Goal: Task Accomplishment & Management: Use online tool/utility

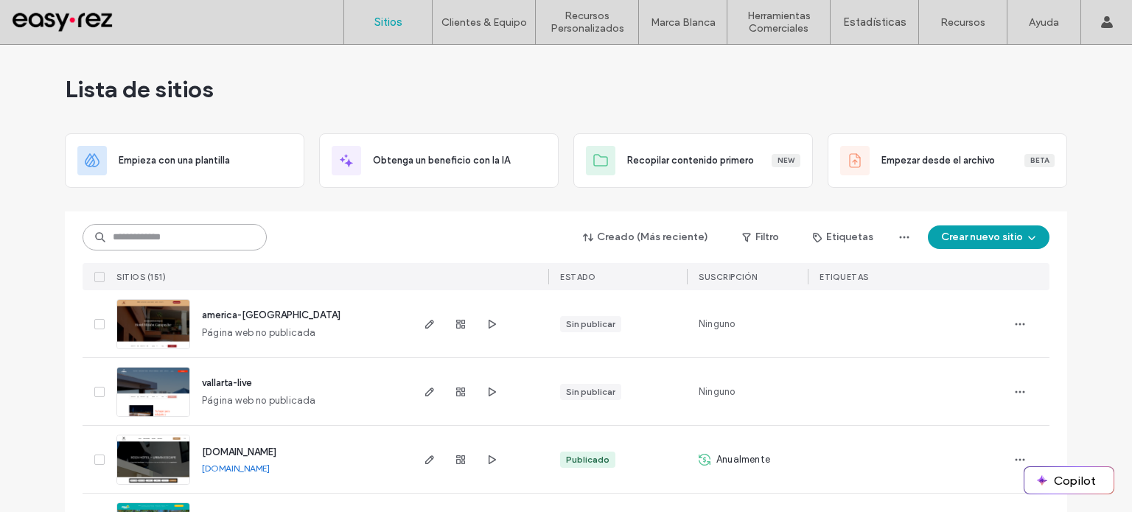
click at [174, 231] on input at bounding box center [175, 237] width 184 height 27
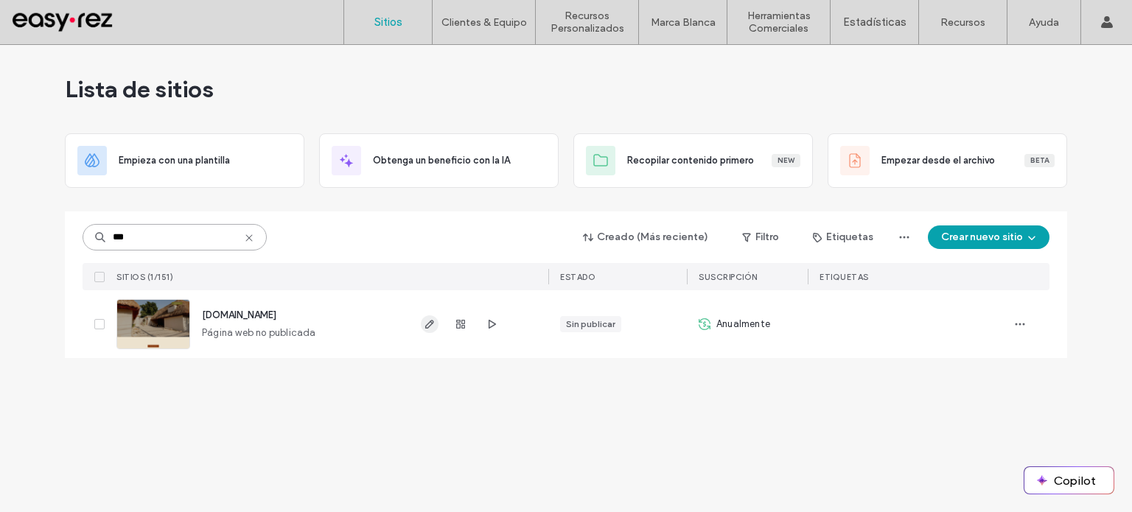
type input "***"
click at [430, 321] on use "button" at bounding box center [429, 324] width 9 height 9
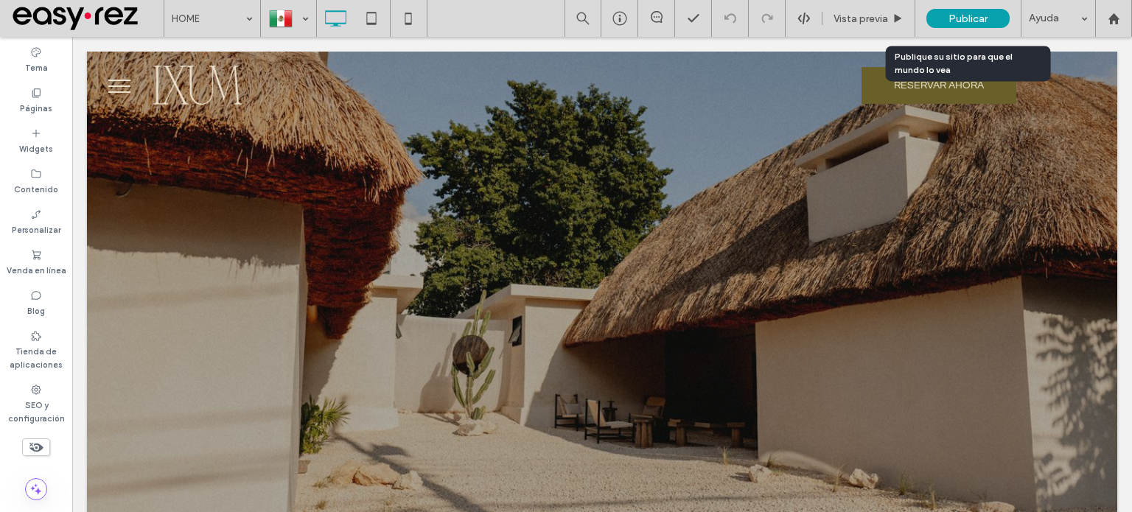
click at [970, 23] on span "Publicar" at bounding box center [967, 19] width 39 height 13
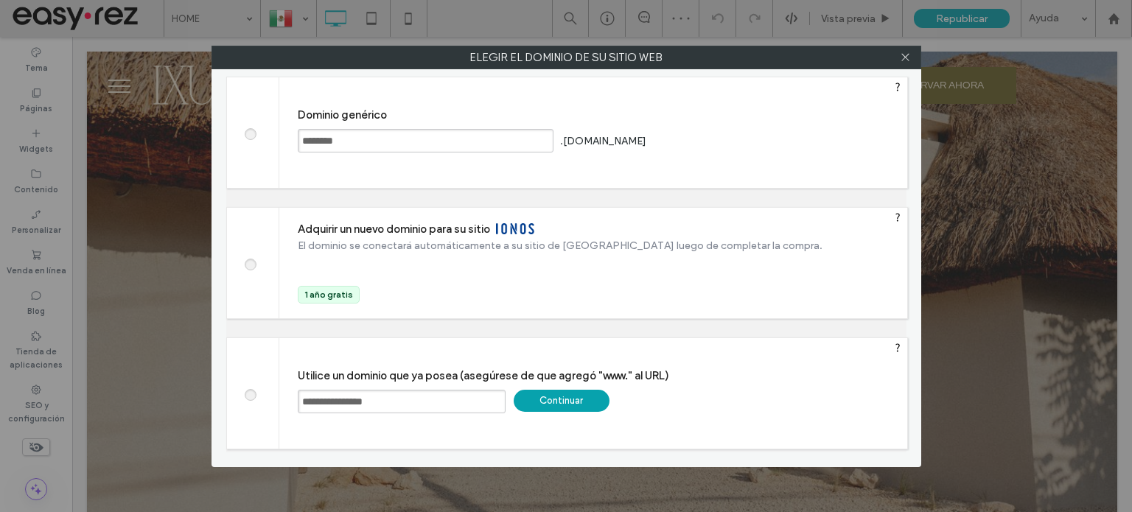
click at [574, 394] on div "Continuar" at bounding box center [562, 401] width 96 height 22
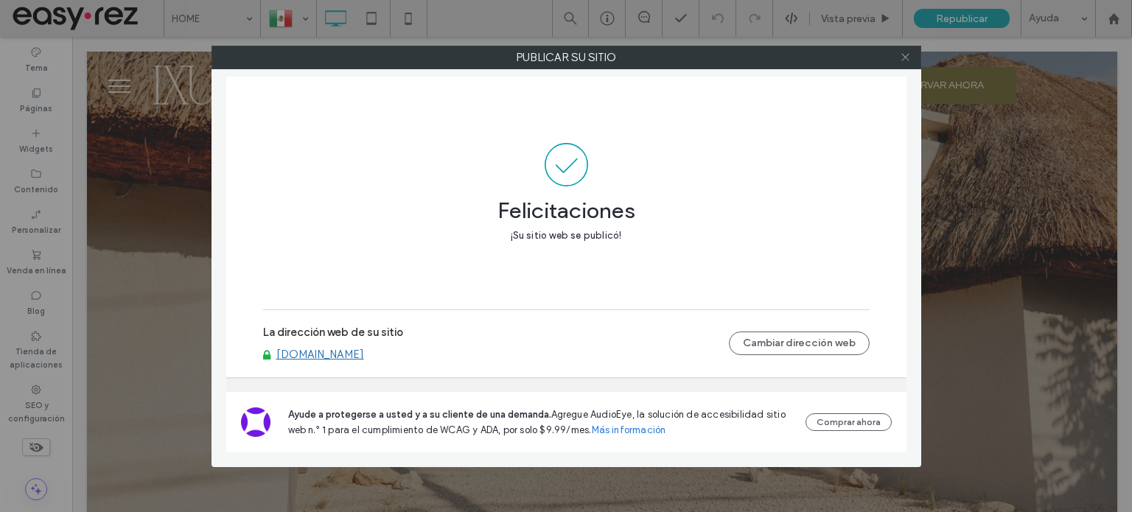
click at [905, 59] on icon at bounding box center [905, 57] width 11 height 11
